Goal: Task Accomplishment & Management: Manage account settings

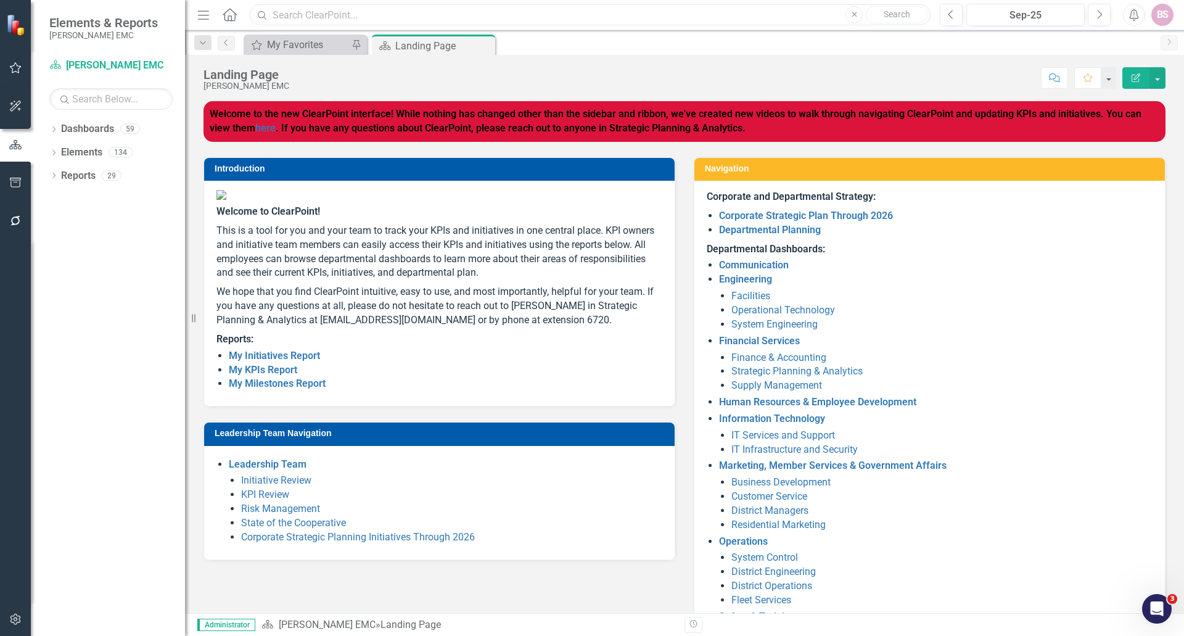
click at [364, 18] on input "text" at bounding box center [590, 15] width 681 height 22
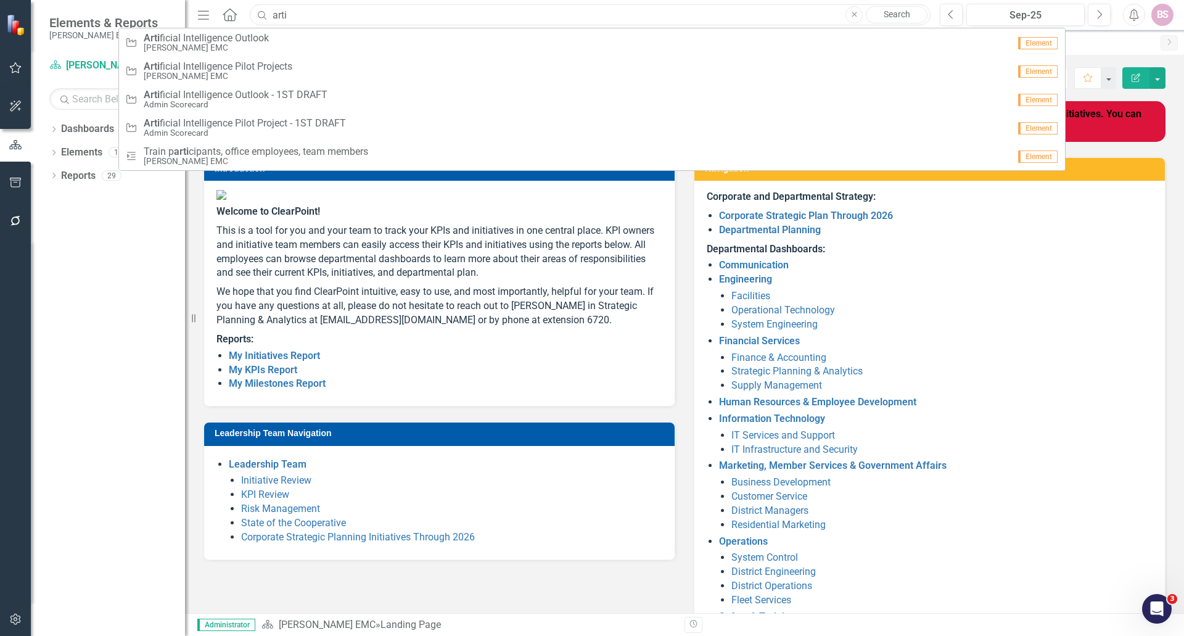
type input "arti"
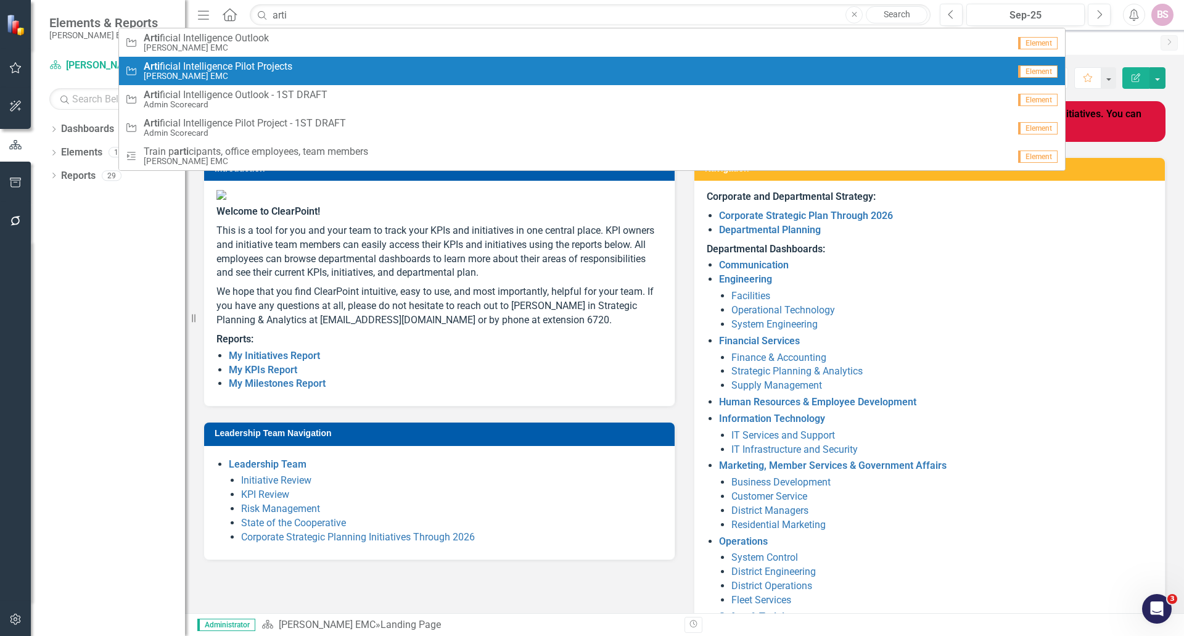
click at [269, 65] on span "Arti ficial Intelligence Pilot Projects" at bounding box center [218, 66] width 149 height 11
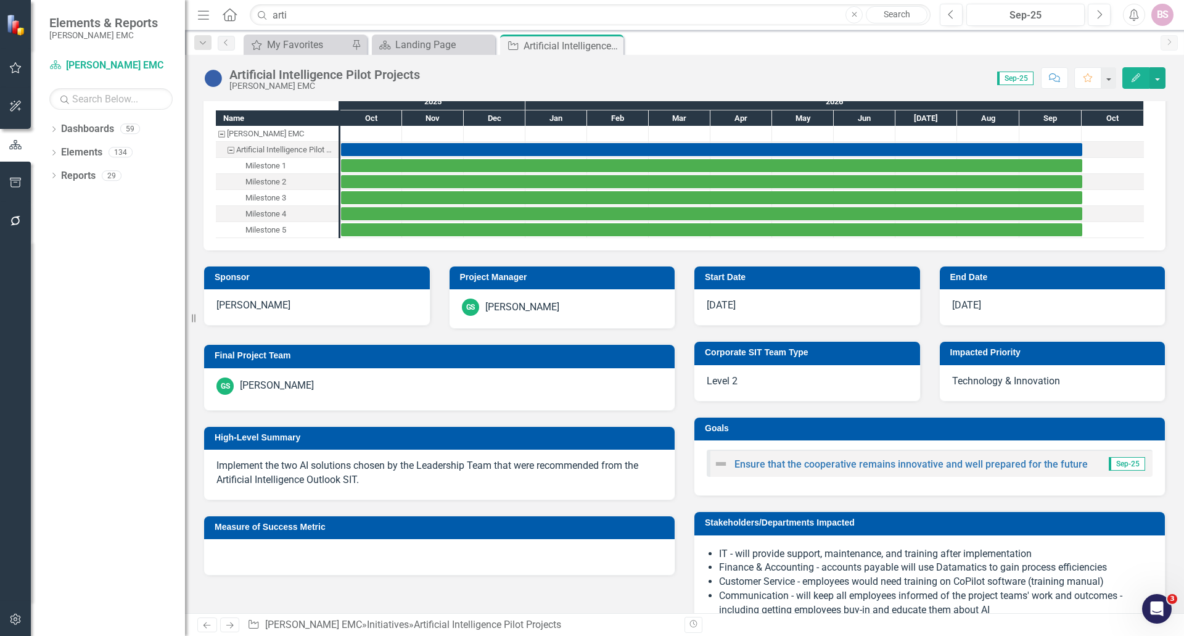
scroll to position [123, 0]
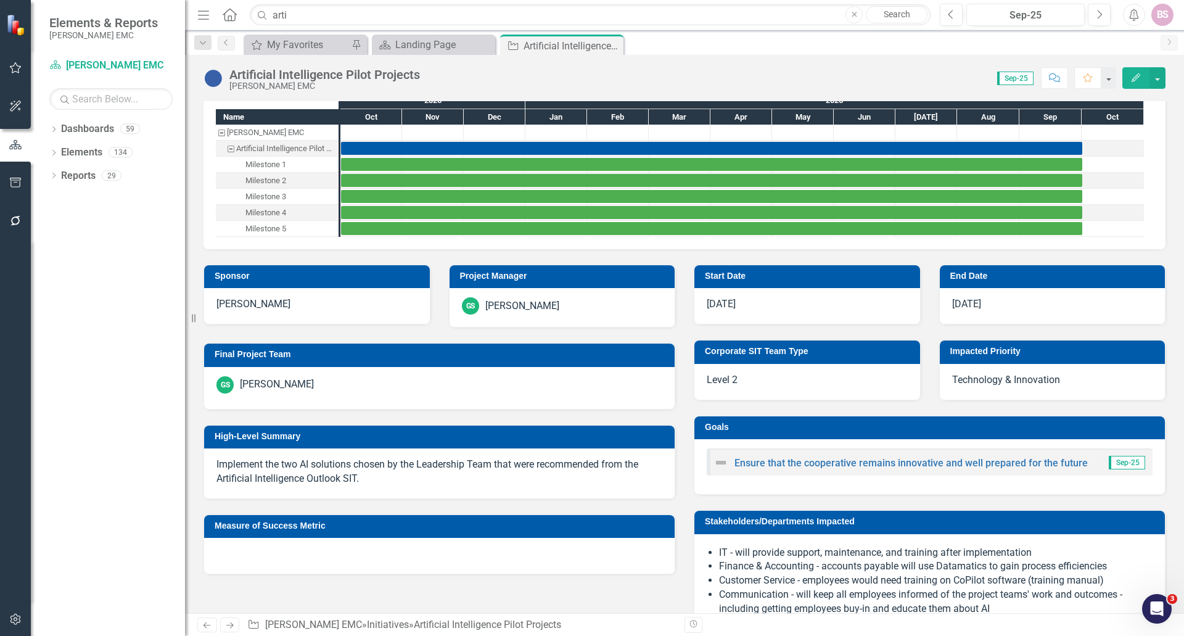
click at [366, 485] on p "Implement the two AI solutions chosen by the Leadership Team that were recommen…" at bounding box center [439, 471] width 446 height 28
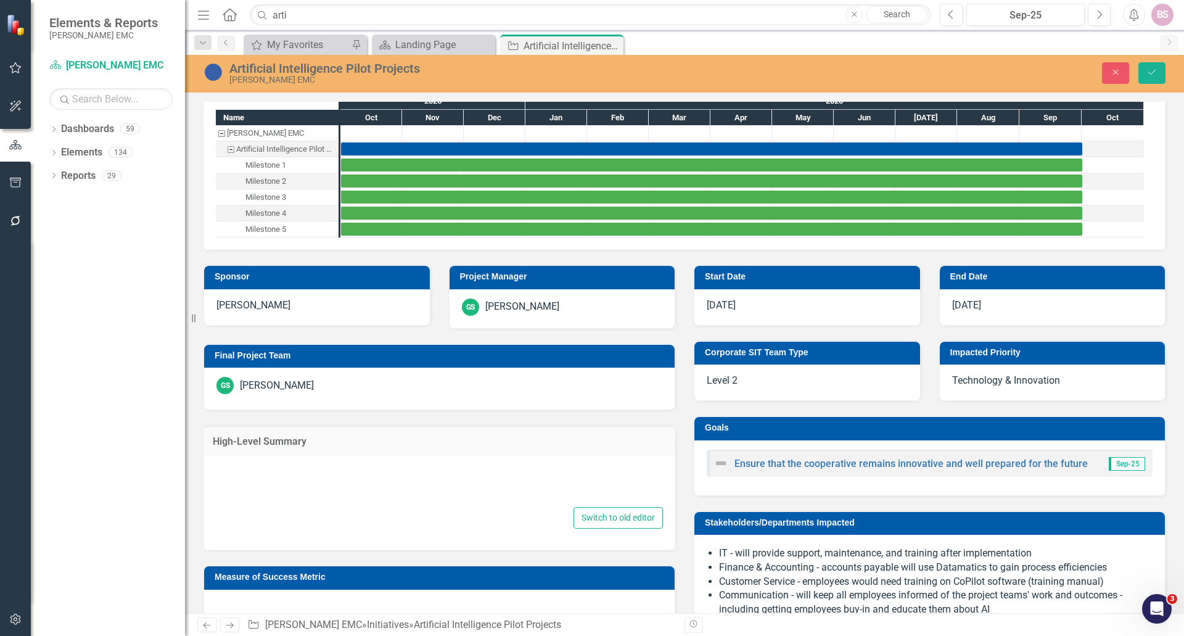
type textarea "<p>Implement the two AI solutions chosen by the Leadership Team that were recom…"
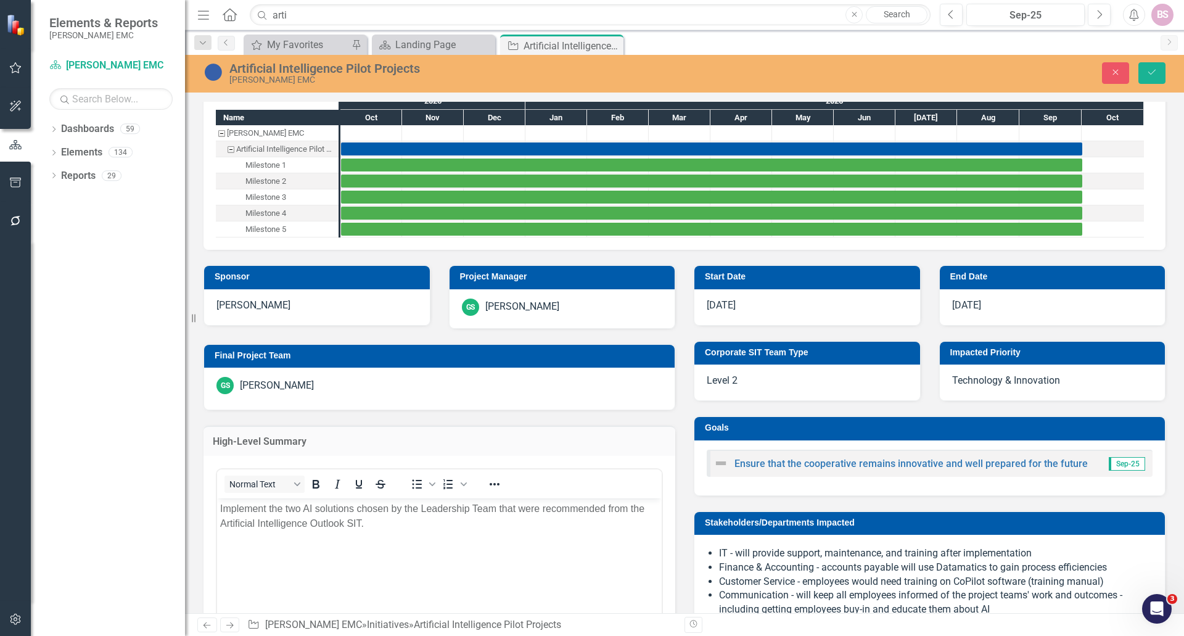
scroll to position [0, 0]
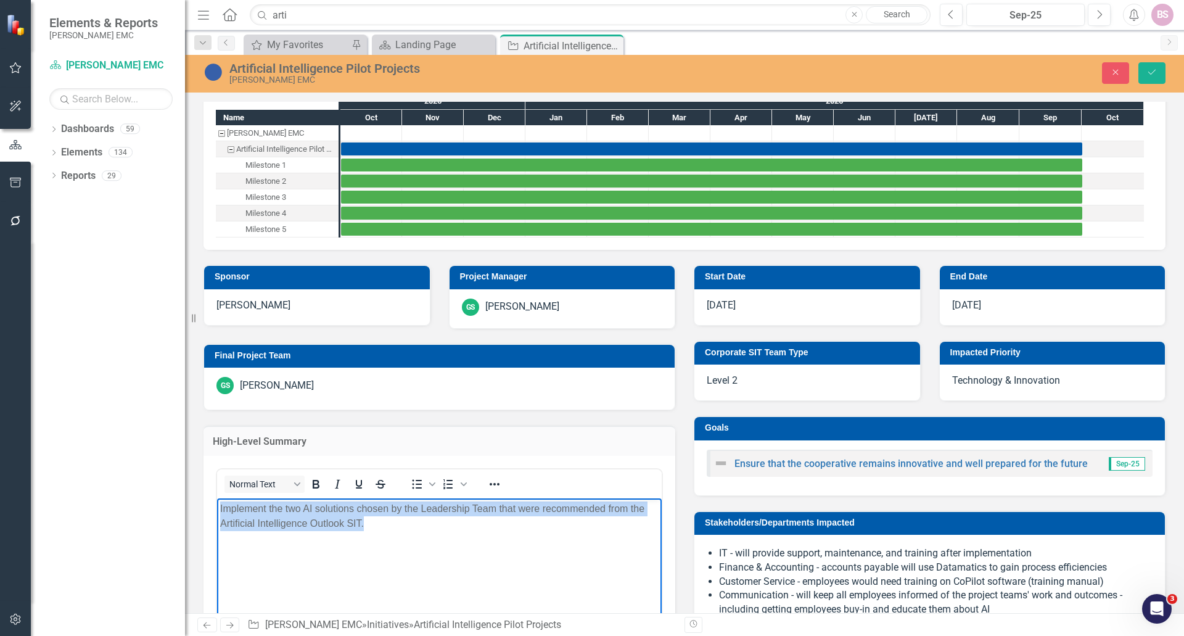
drag, startPoint x: 367, startPoint y: 525, endPoint x: 205, endPoint y: 507, distance: 163.2
click at [217, 507] on html "Implement the two AI solutions chosen by the Leadership Team that were recommen…" at bounding box center [439, 590] width 445 height 185
copy p "Implement the two AI solutions chosen by the Leadership Team that were recommen…"
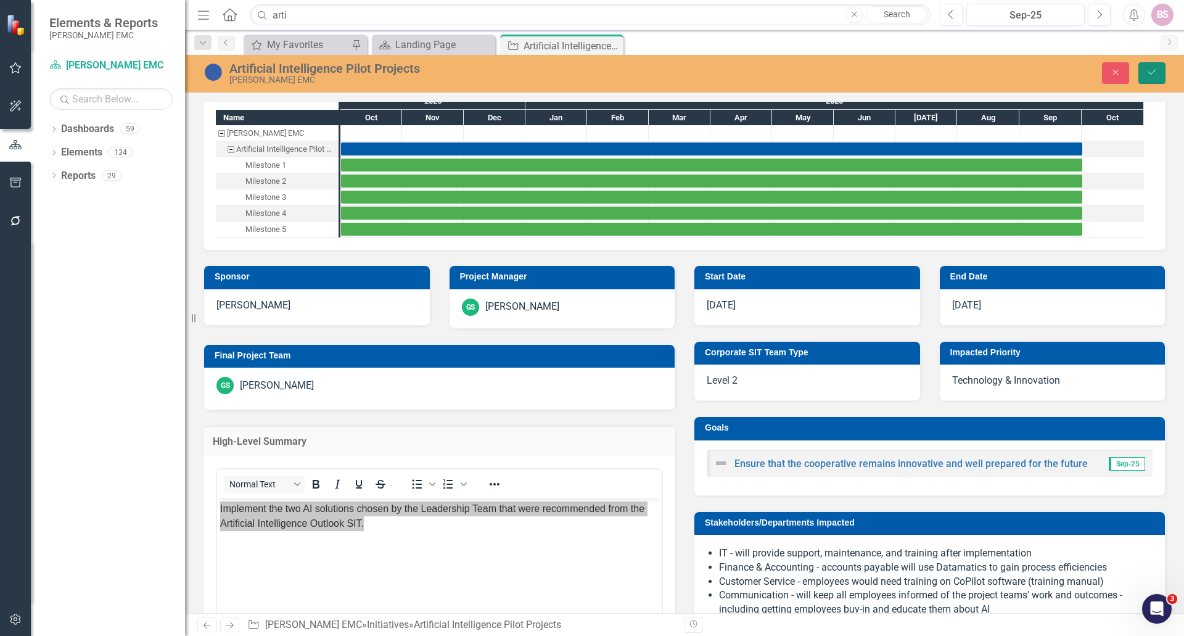
click at [1151, 75] on icon "Save" at bounding box center [1151, 72] width 11 height 9
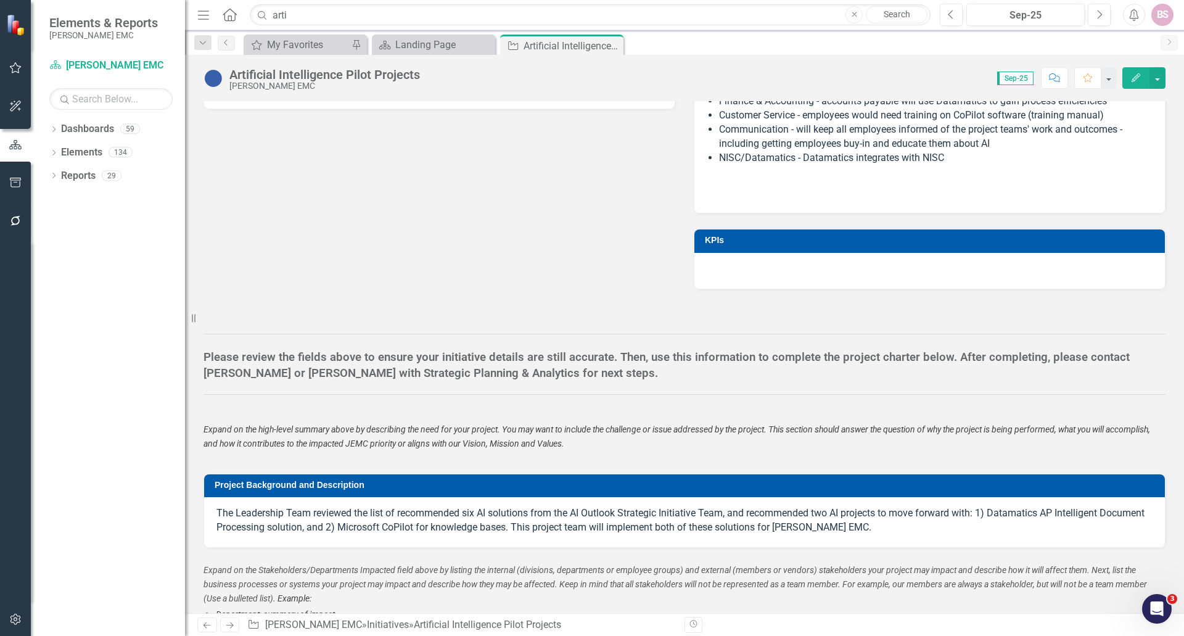
scroll to position [617, 0]
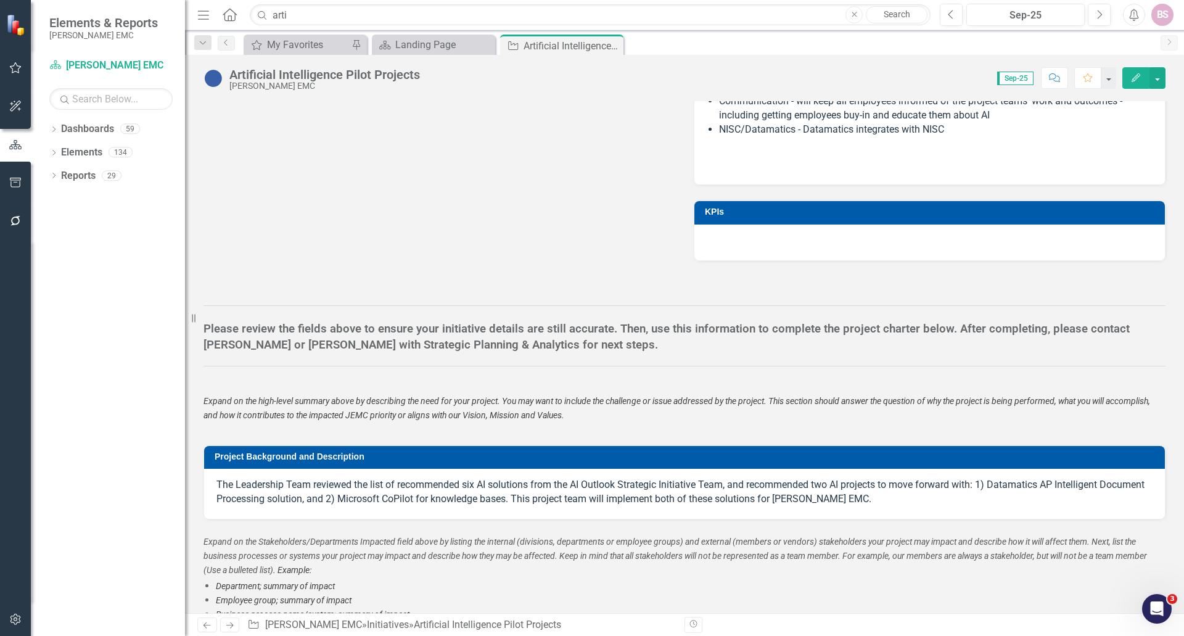
click at [998, 480] on p "The Leadership Team reviewed the list of recommended six AI solutions from the …" at bounding box center [684, 492] width 936 height 28
click at [990, 487] on p "The Leadership Team reviewed the list of recommended six AI solutions from the …" at bounding box center [684, 492] width 936 height 28
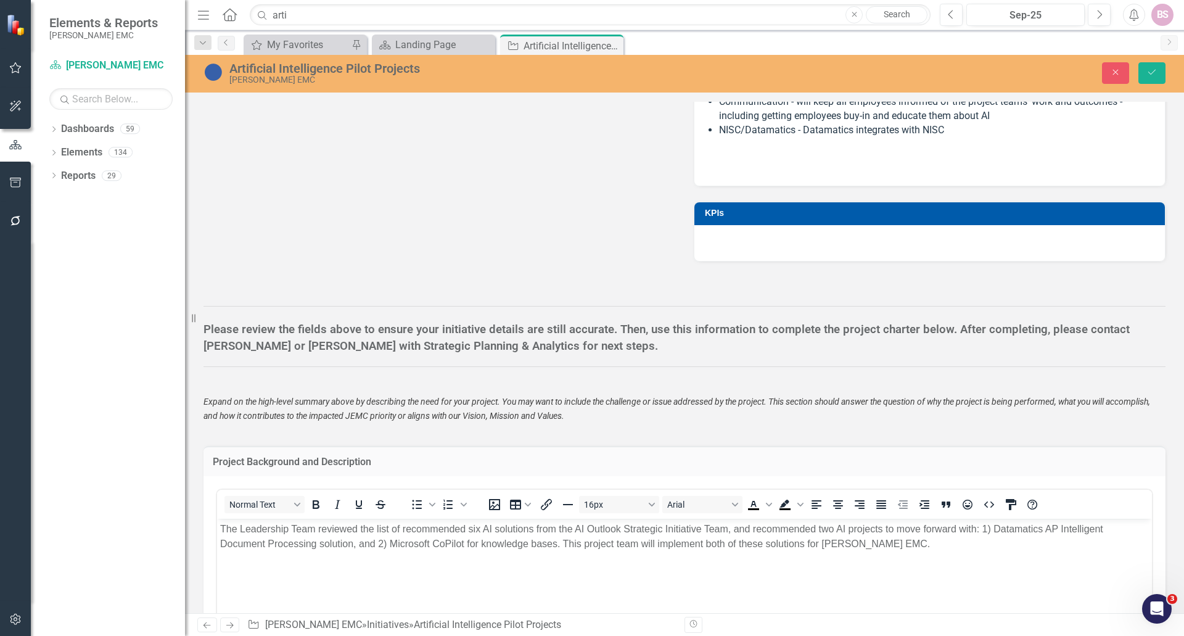
scroll to position [0, 0]
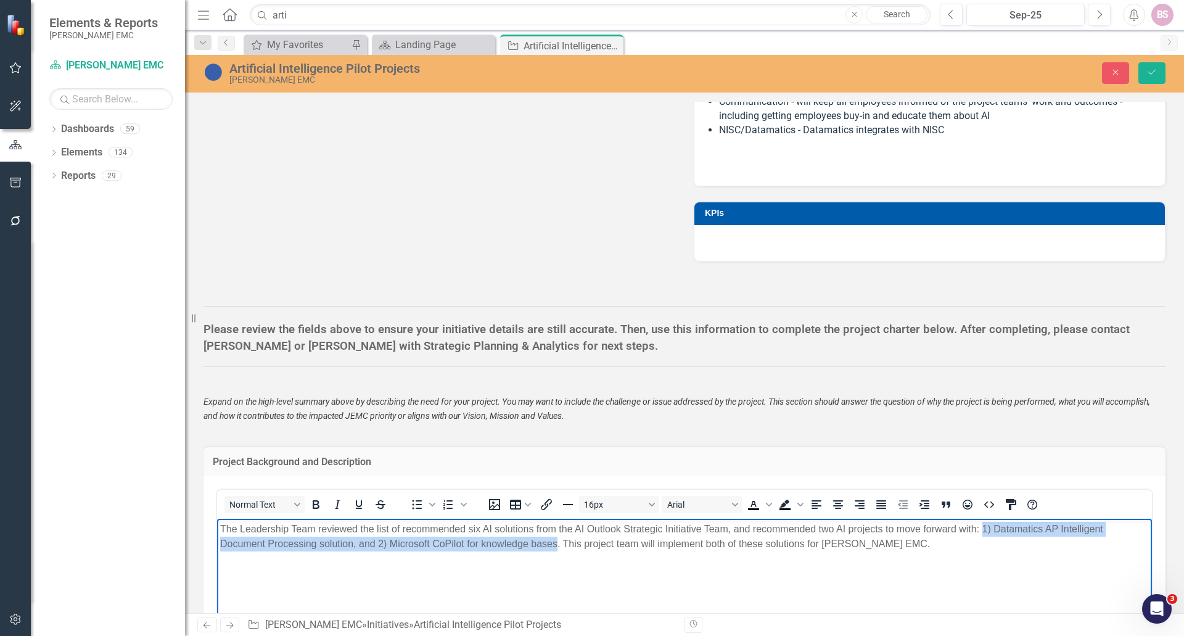
drag, startPoint x: 982, startPoint y: 528, endPoint x: 557, endPoint y: 547, distance: 425.2
click at [557, 547] on p "The Leadership Team reviewed the list of recommended six AI solutions from the …" at bounding box center [684, 536] width 929 height 30
copy p "1) Datamatics AP Intelligent Document Processing solution, and 2) Microsoft CoP…"
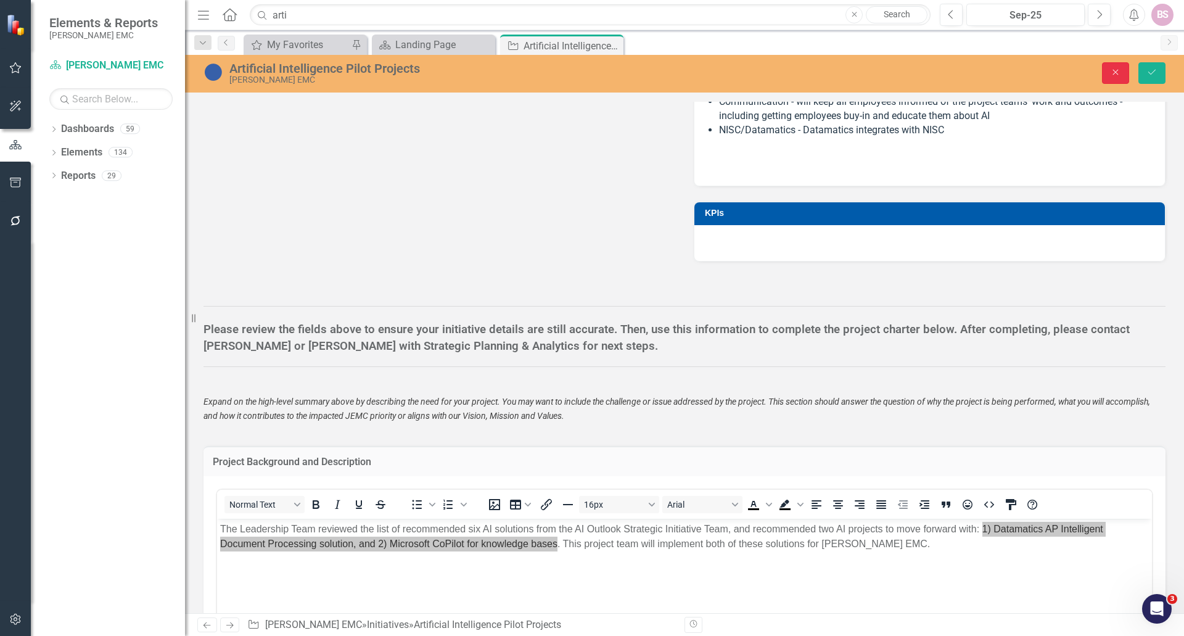
click at [1114, 72] on icon "Close" at bounding box center [1115, 72] width 11 height 9
